Goal: Transaction & Acquisition: Purchase product/service

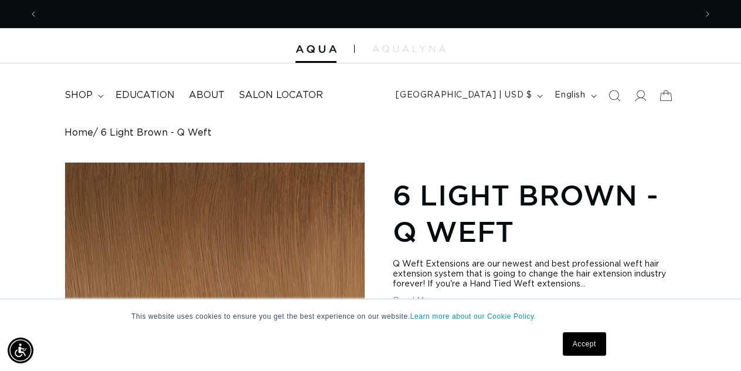
scroll to position [0, 658]
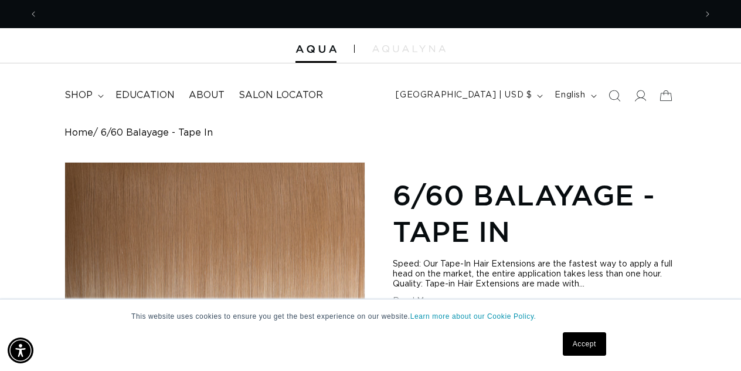
scroll to position [0, 658]
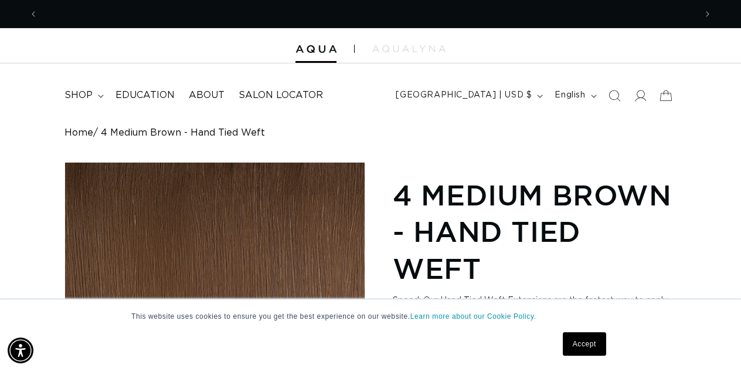
scroll to position [0, 1316]
